Goal: Find specific page/section: Find specific page/section

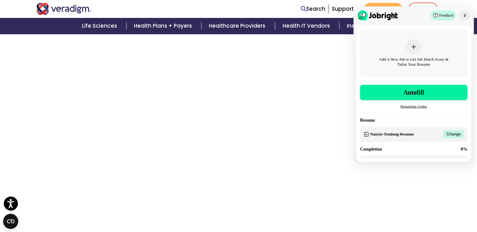
scroll to position [1914, 0]
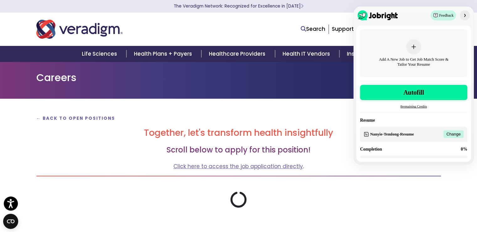
click at [147, 118] on p "← Back to Open Positions" at bounding box center [238, 118] width 405 height 8
click at [466, 15] on img "button" at bounding box center [464, 15] width 5 height 5
click at [78, 118] on strong "← Back to Open Positions" at bounding box center [75, 118] width 79 height 6
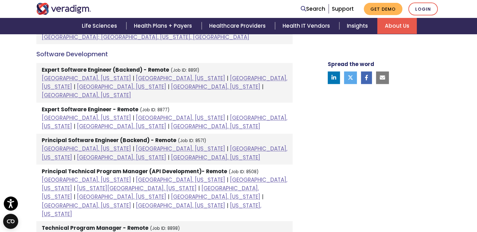
scroll to position [784, 0]
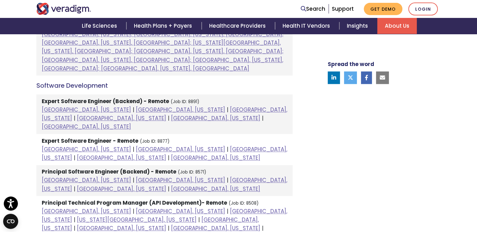
click at [199, 199] on strong "Principal Technical Program Manager (API Development)- Remote" at bounding box center [134, 203] width 185 height 8
click at [107, 199] on strong "Principal Technical Program Manager (API Development)- Remote" at bounding box center [134, 203] width 185 height 8
click at [204, 195] on li "Principal Technical Program Manager (API Development)- Remote (Job ID: 8508) Ch…" at bounding box center [164, 223] width 256 height 56
click at [198, 195] on li "Principal Technical Program Manager (API Development)- Remote (Job ID: 8508) Ch…" at bounding box center [164, 223] width 256 height 56
click at [190, 195] on li "Principal Technical Program Manager (API Development)- Remote (Job ID: 8508) Ch…" at bounding box center [164, 223] width 256 height 56
